Goal: Navigation & Orientation: Find specific page/section

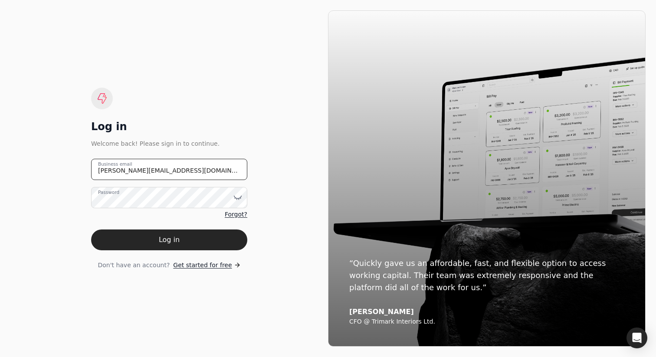
type email "[PERSON_NAME][EMAIL_ADDRESS][DOMAIN_NAME]"
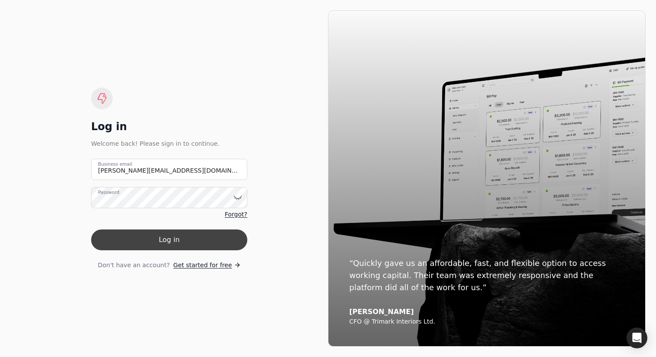
click at [182, 240] on button "Log in" at bounding box center [169, 240] width 156 height 21
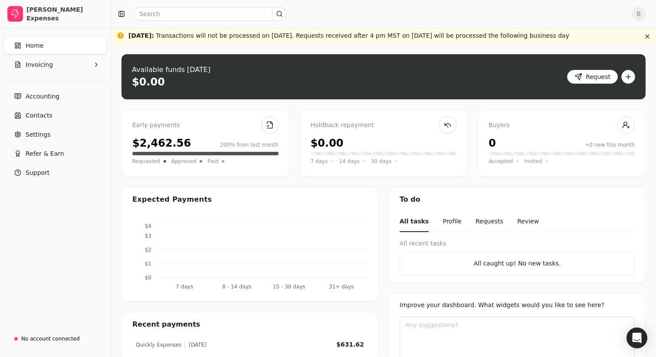
click at [120, 95] on div "Upload file: Drag your invoice here to upload or browse for files Available fun…" at bounding box center [383, 219] width 545 height 350
click at [55, 66] on button "Invoicing" at bounding box center [55, 64] width 104 height 17
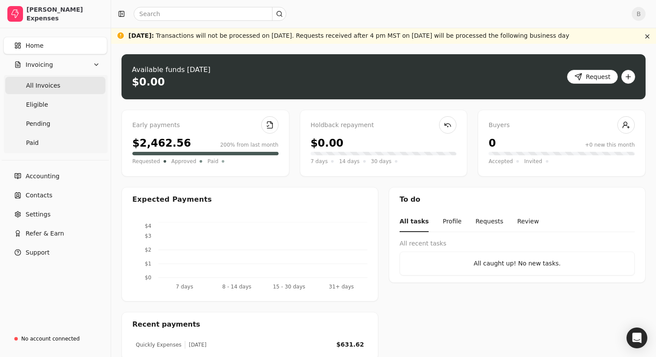
click at [54, 89] on span "All Invoices" at bounding box center [43, 85] width 34 height 9
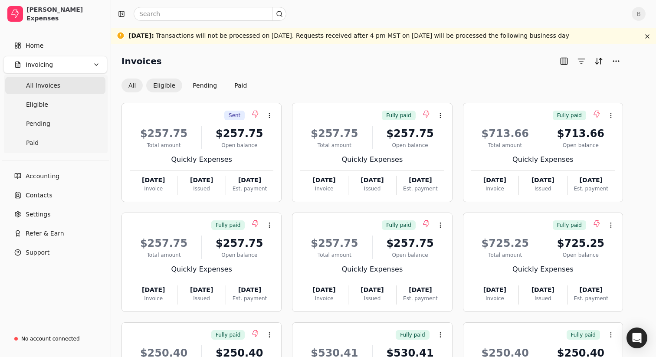
click at [162, 84] on button "Eligible" at bounding box center [164, 86] width 36 height 14
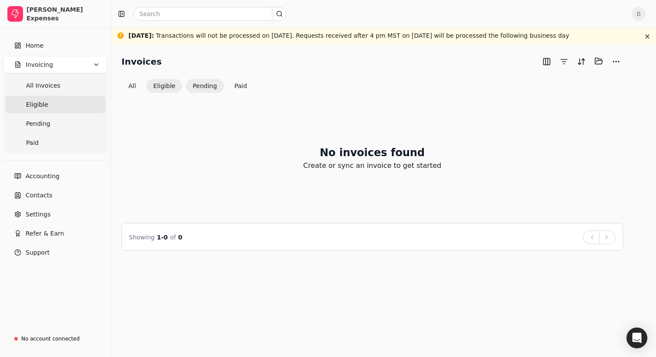
click at [204, 85] on button "Pending" at bounding box center [205, 86] width 38 height 14
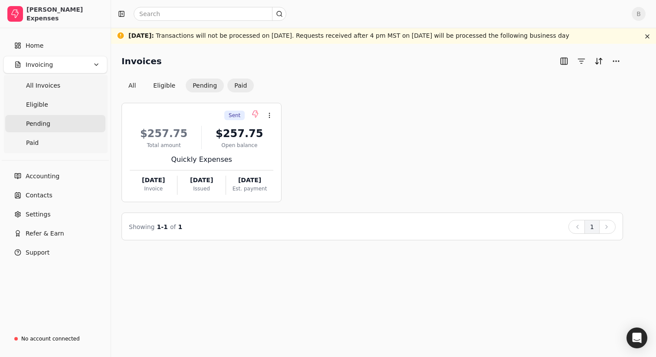
click at [240, 84] on button "Paid" at bounding box center [240, 86] width 26 height 14
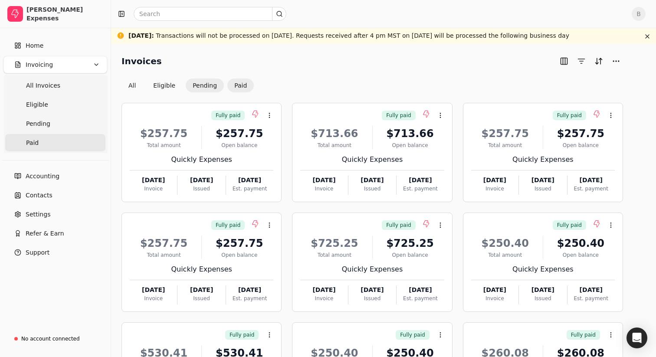
click at [207, 84] on button "Pending" at bounding box center [205, 86] width 38 height 14
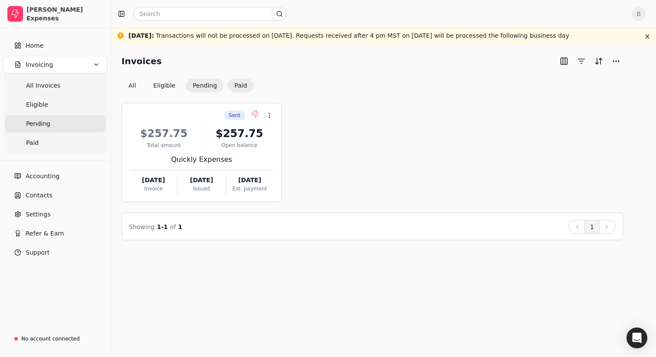
click at [237, 90] on button "Paid" at bounding box center [240, 86] width 26 height 14
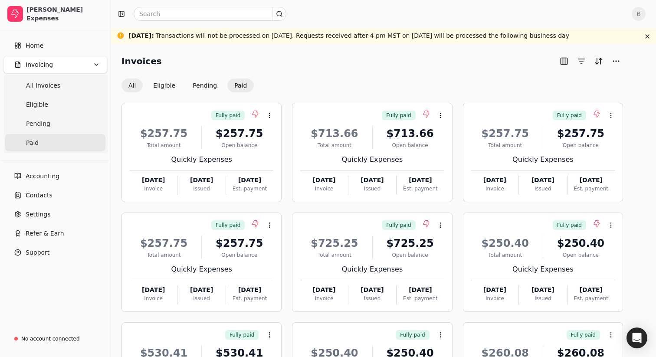
click at [135, 82] on button "All" at bounding box center [132, 86] width 21 height 14
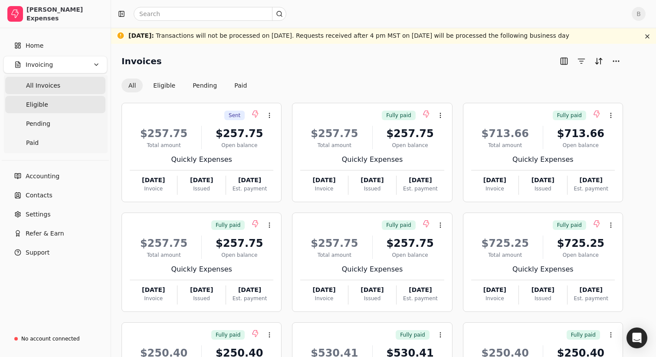
click at [46, 107] on link "Eligible" at bounding box center [55, 104] width 100 height 17
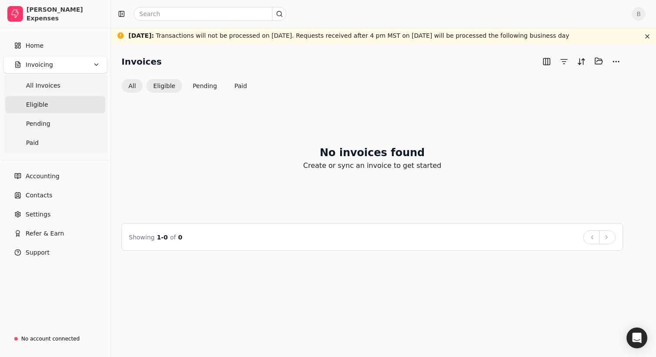
click at [134, 86] on button "All" at bounding box center [132, 86] width 21 height 14
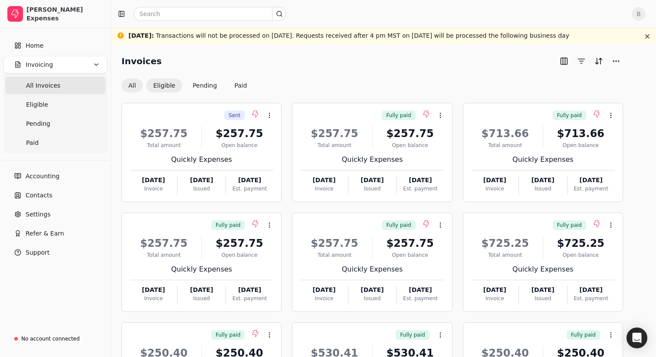
click at [164, 86] on button "Eligible" at bounding box center [164, 86] width 36 height 14
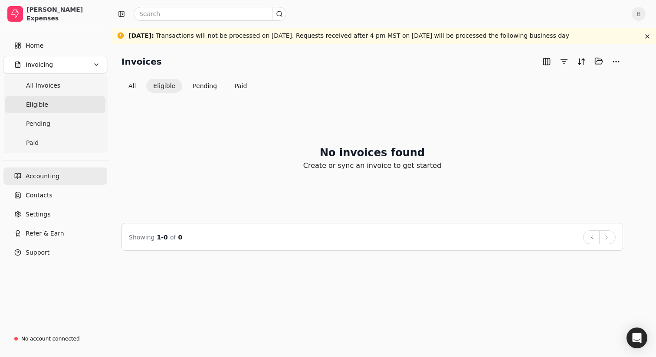
click at [44, 178] on span "Accounting" at bounding box center [43, 176] width 34 height 9
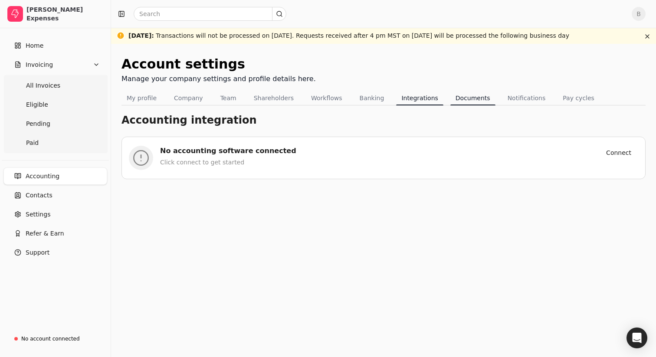
click at [467, 98] on button "Documents" at bounding box center [473, 98] width 45 height 14
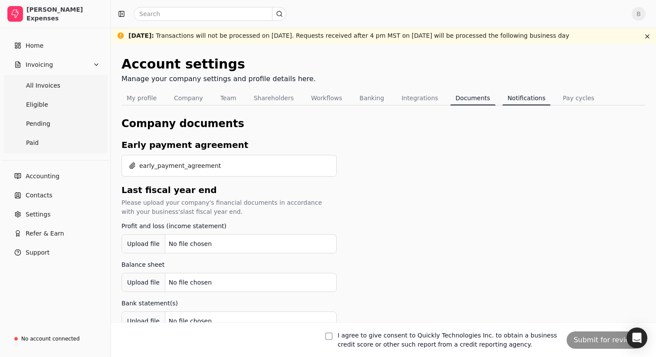
click at [510, 97] on button "Notifications" at bounding box center [527, 98] width 49 height 14
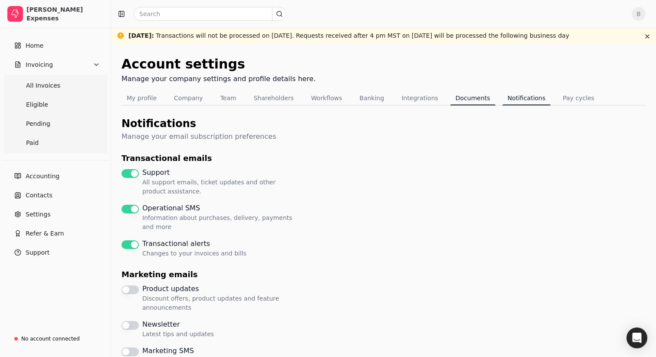
click at [463, 95] on button "Documents" at bounding box center [473, 98] width 45 height 14
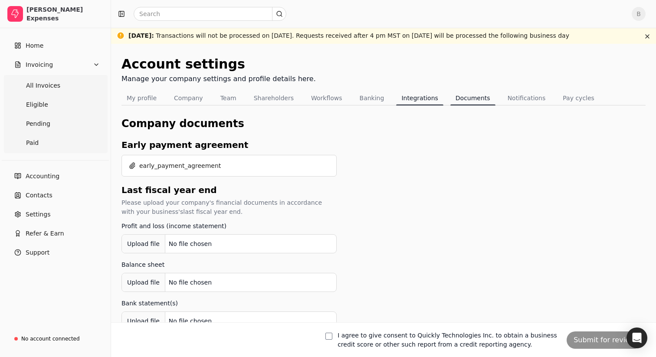
click at [408, 99] on button "Integrations" at bounding box center [419, 98] width 47 height 14
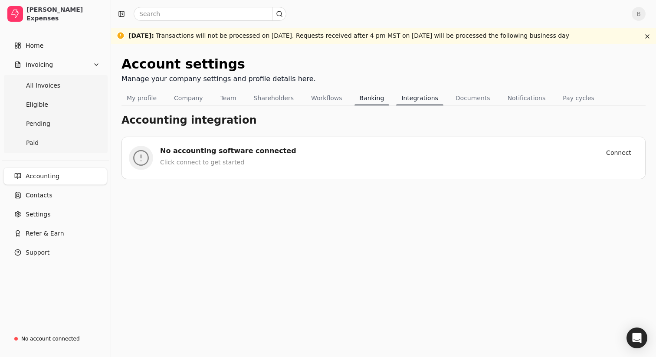
click at [360, 97] on button "Banking" at bounding box center [372, 98] width 35 height 14
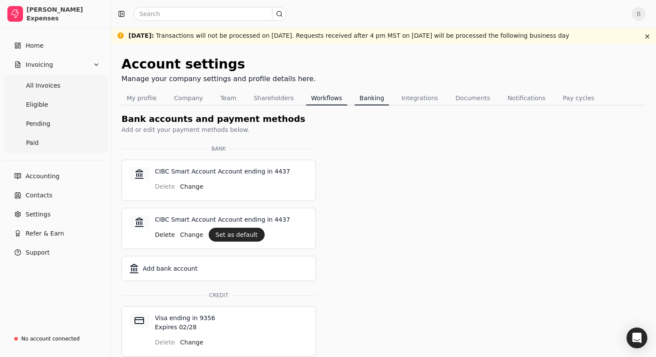
click at [317, 99] on button "Workflows" at bounding box center [327, 98] width 42 height 14
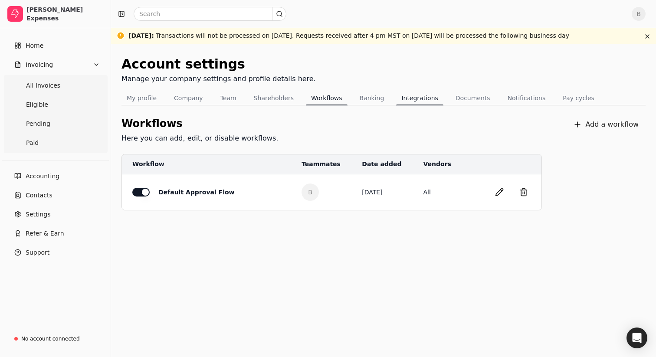
click at [406, 99] on button "Integrations" at bounding box center [419, 98] width 47 height 14
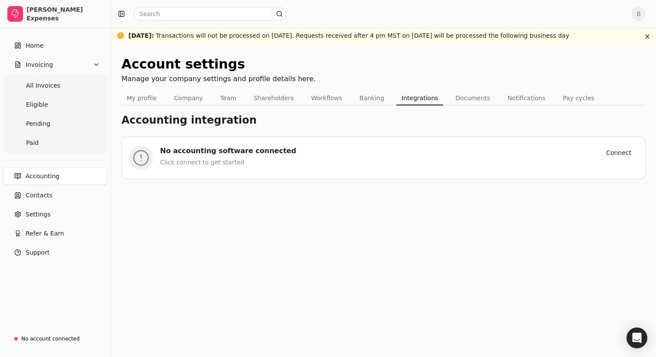
click at [210, 163] on div "Click connect to get started" at bounding box center [376, 162] width 432 height 9
click at [566, 97] on button "Pay cycles" at bounding box center [579, 98] width 42 height 14
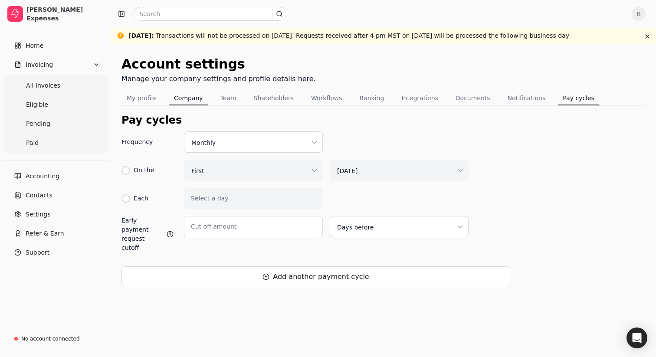
click at [181, 95] on button "Company" at bounding box center [188, 98] width 39 height 14
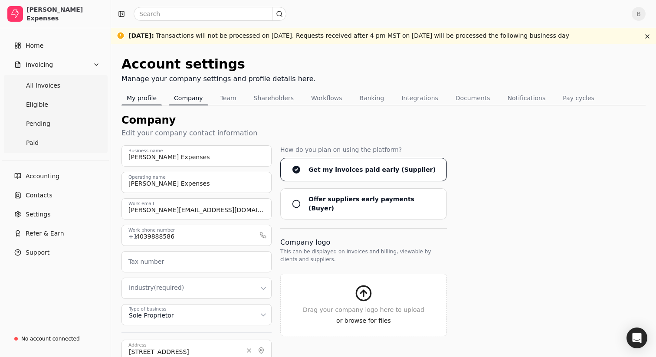
click at [139, 99] on button "My profile" at bounding box center [142, 98] width 40 height 14
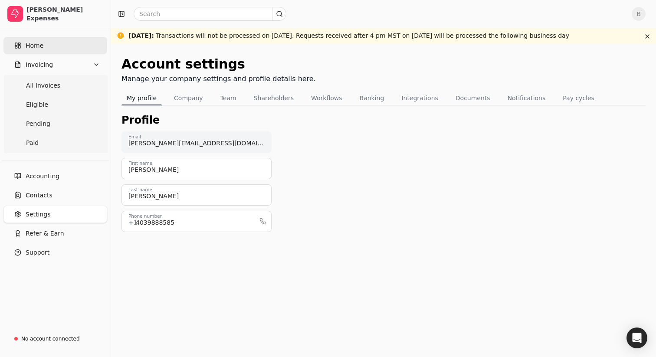
click at [43, 46] on link "Home" at bounding box center [55, 45] width 104 height 17
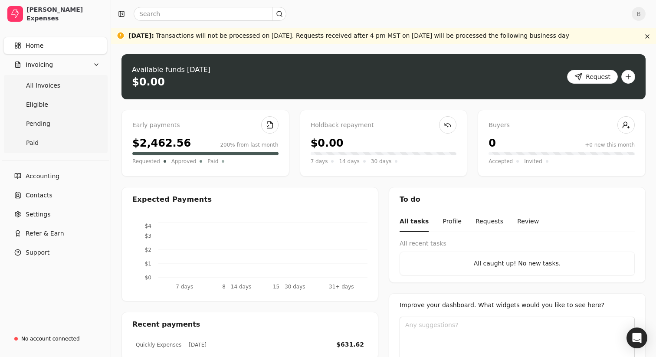
scroll to position [36, 0]
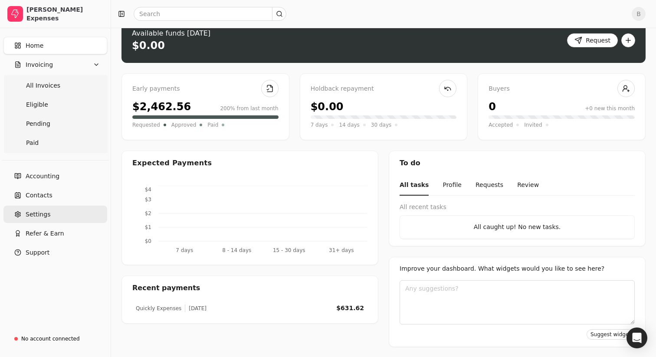
click at [68, 218] on link "Settings" at bounding box center [55, 214] width 104 height 17
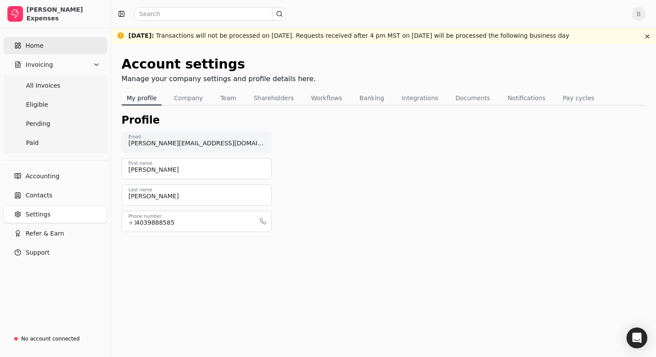
click at [39, 48] on span "Home" at bounding box center [35, 45] width 18 height 9
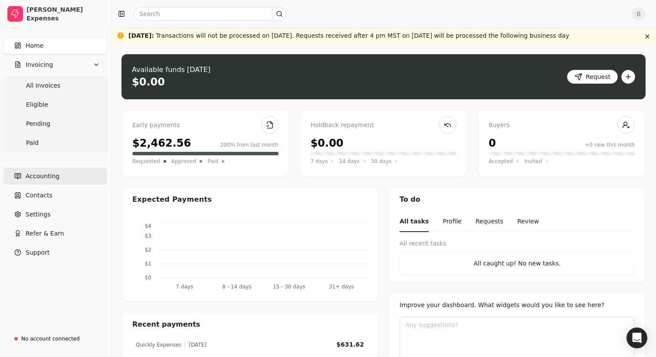
click at [48, 178] on span "Accounting" at bounding box center [43, 176] width 34 height 9
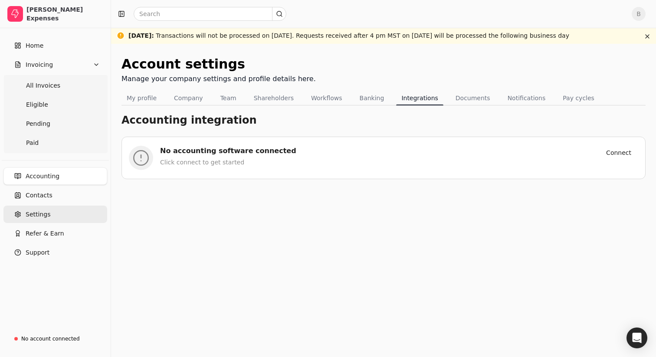
click at [45, 216] on span "Settings" at bounding box center [38, 214] width 25 height 9
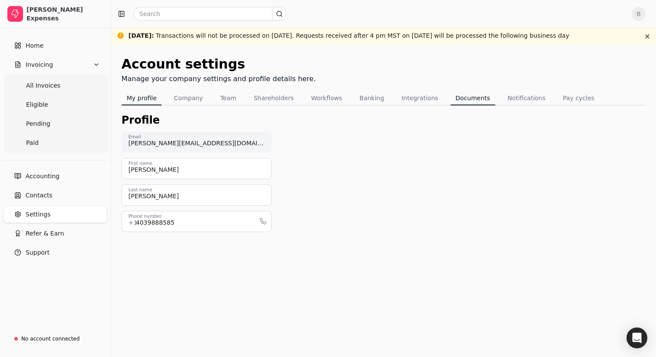
click at [455, 98] on button "Documents" at bounding box center [473, 98] width 45 height 14
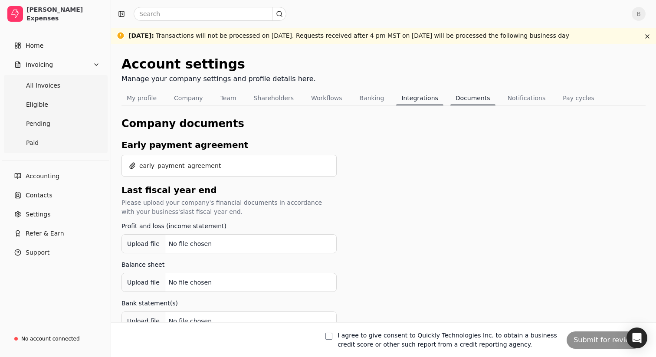
click at [408, 100] on button "Integrations" at bounding box center [419, 98] width 47 height 14
